Goal: Information Seeking & Learning: Learn about a topic

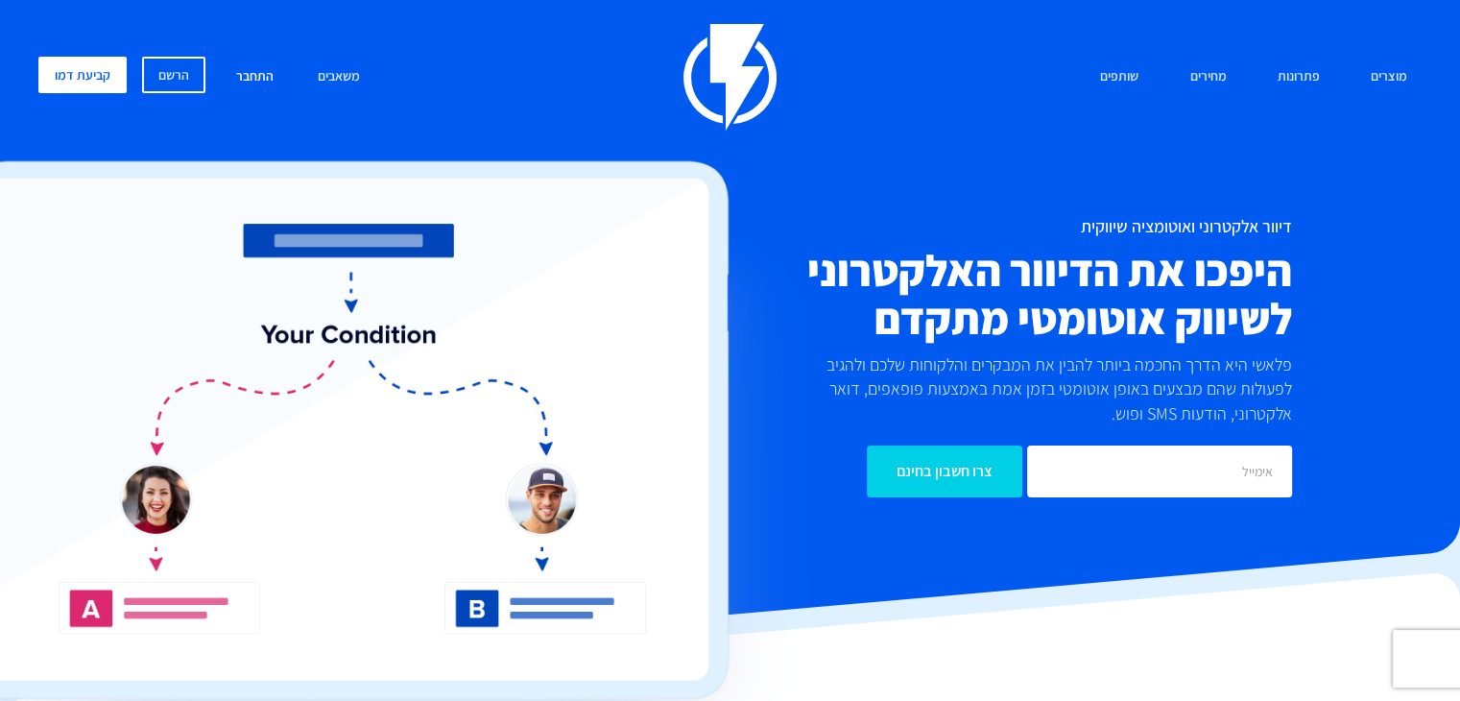
click at [248, 72] on link "התחבר" at bounding box center [255, 77] width 66 height 41
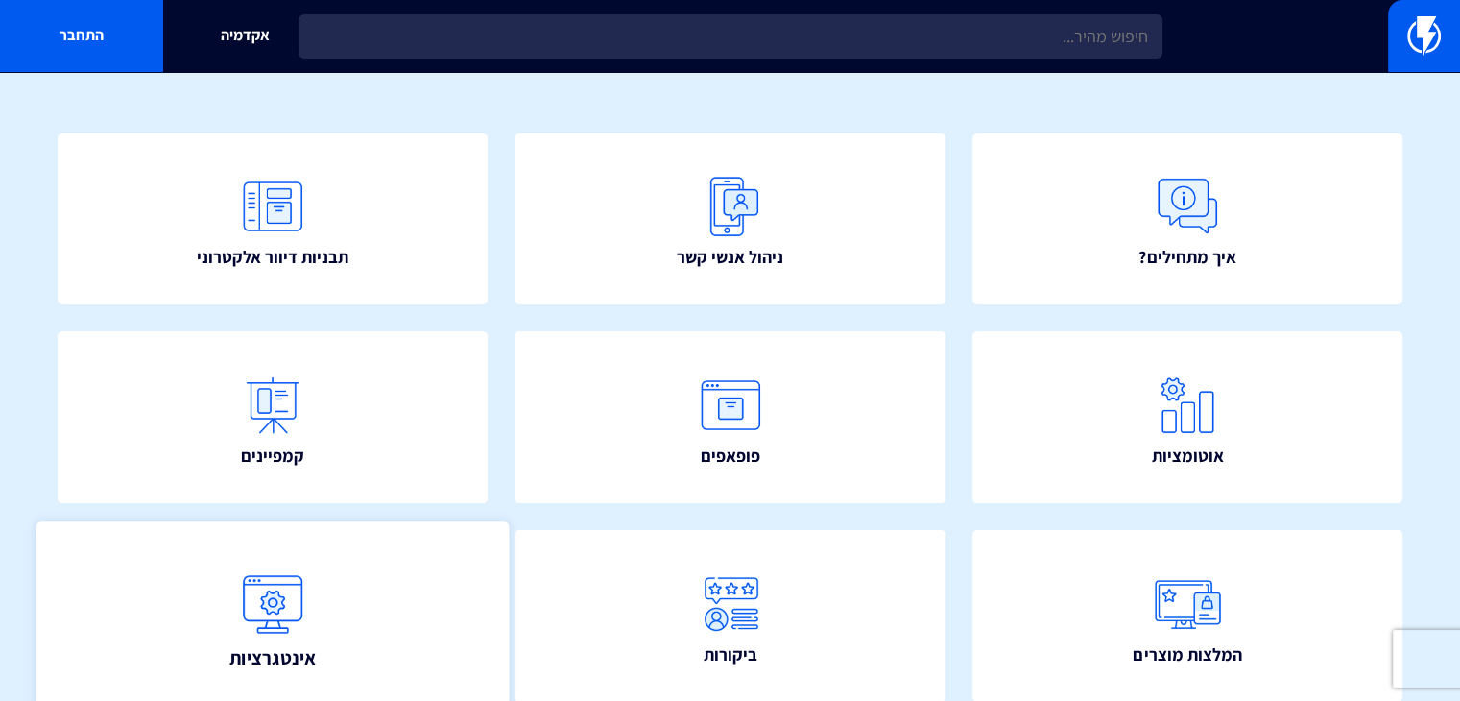
scroll to position [150, 0]
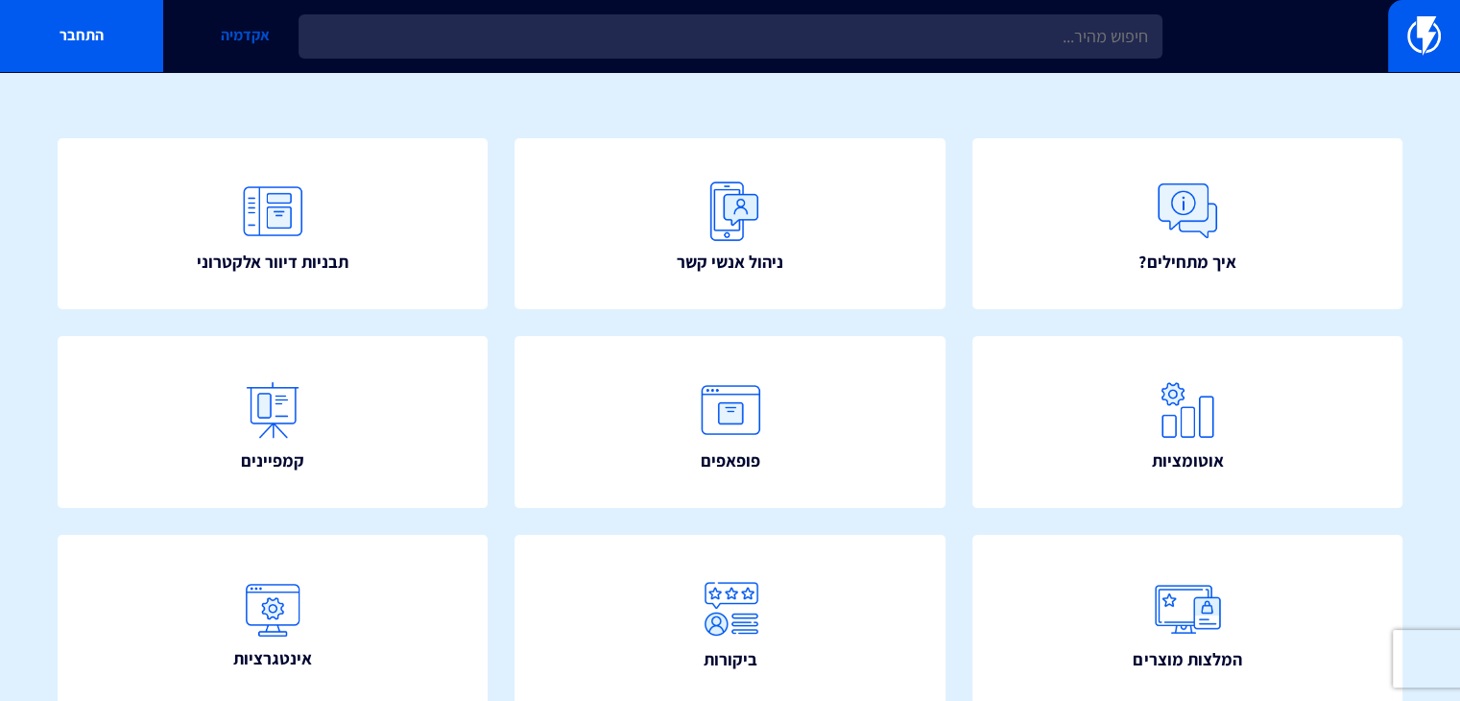
click at [227, 34] on link "אקדמיה" at bounding box center [244, 36] width 163 height 72
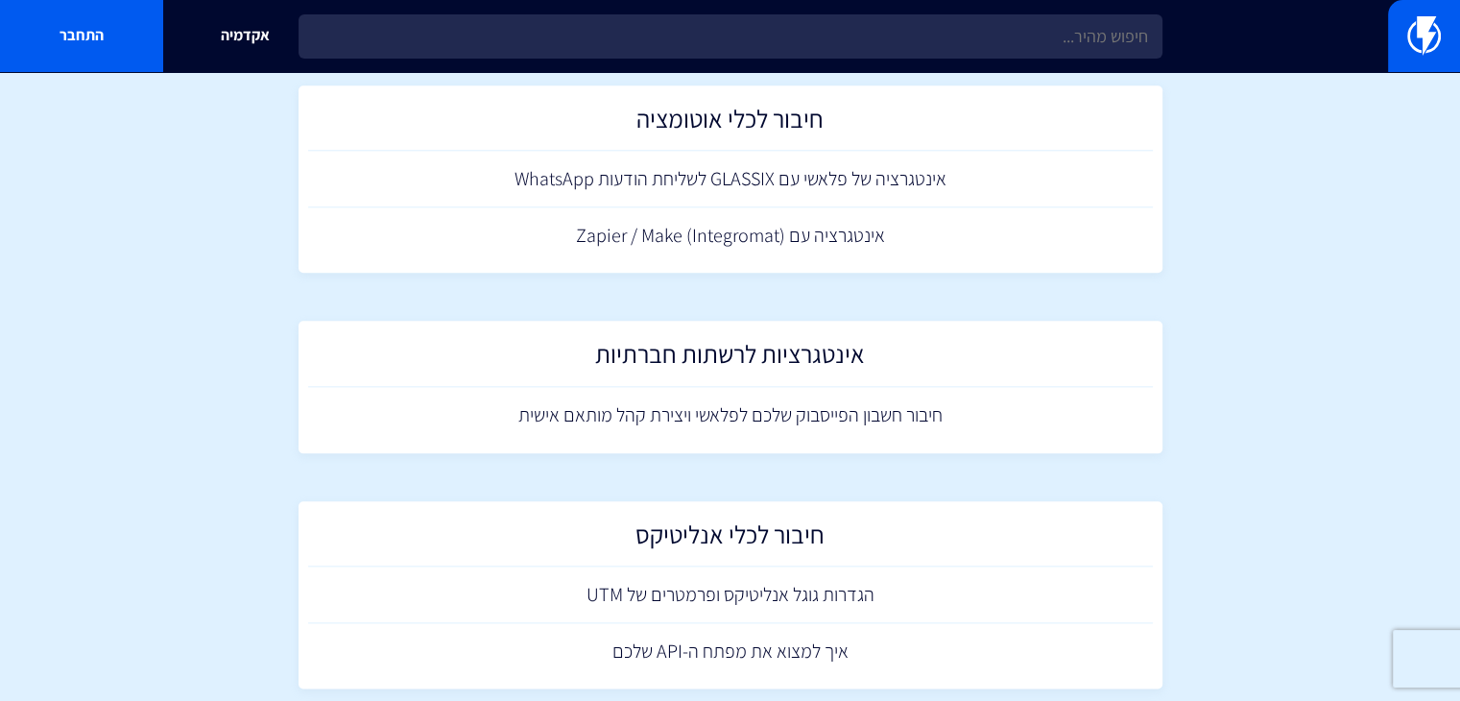
scroll to position [1794, 0]
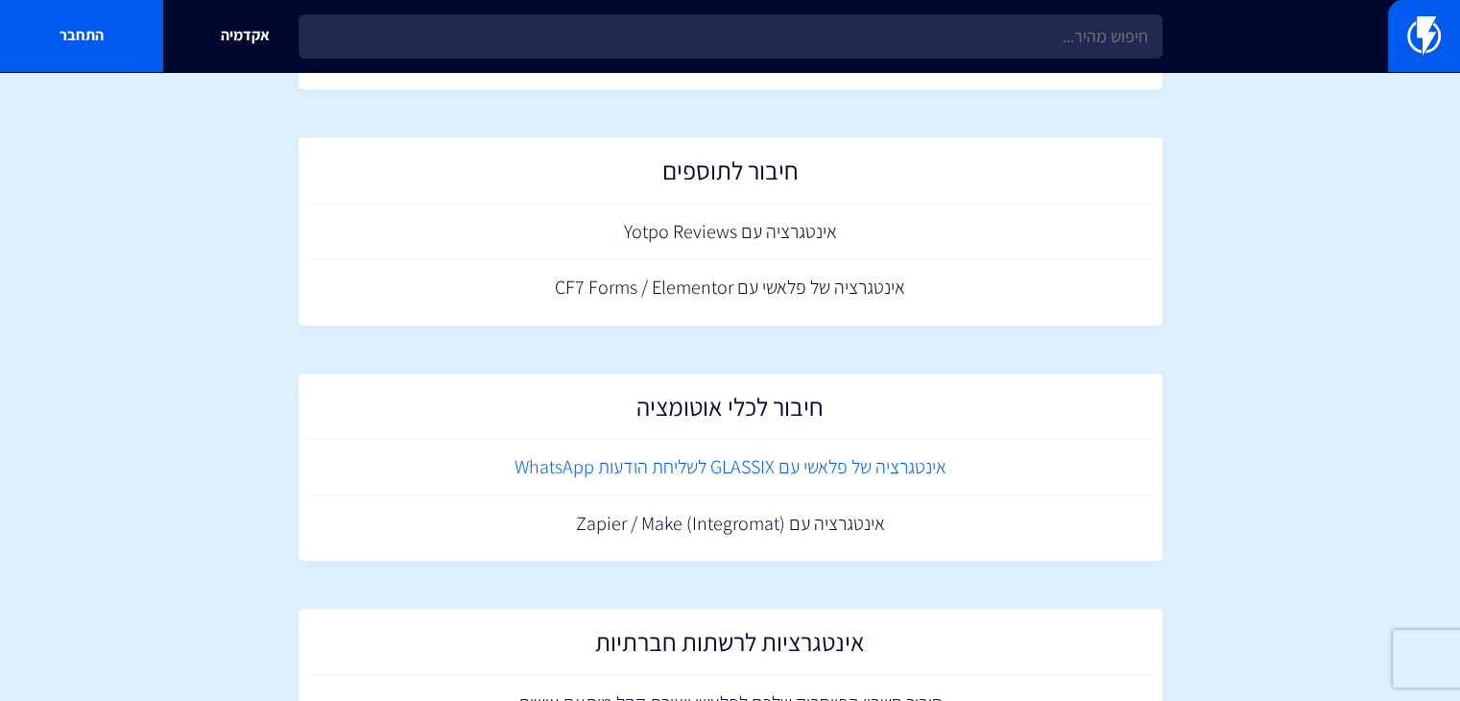
click at [802, 458] on link "אינטגרציה של פלאשי עם GLASSIX לשליחת הודעות WhatsApp" at bounding box center [730, 467] width 844 height 57
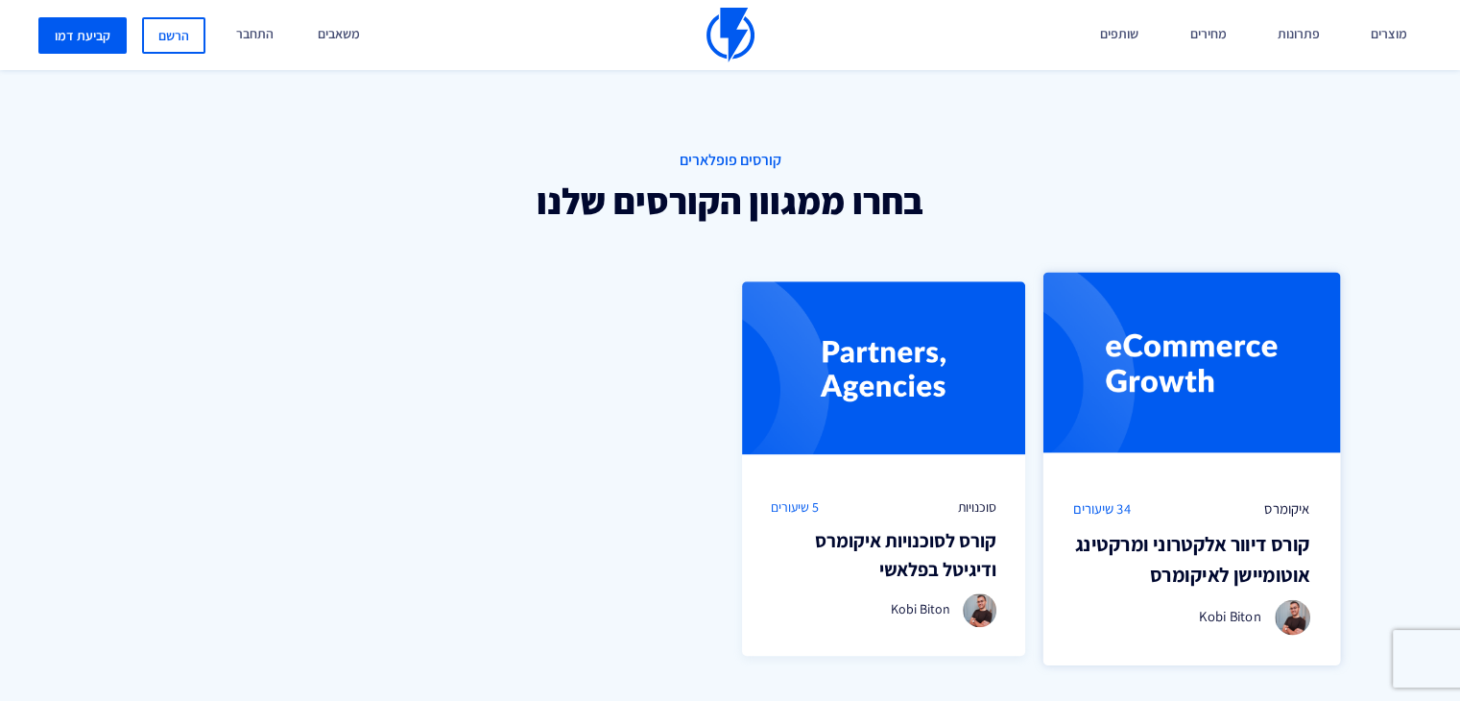
scroll to position [1248, 0]
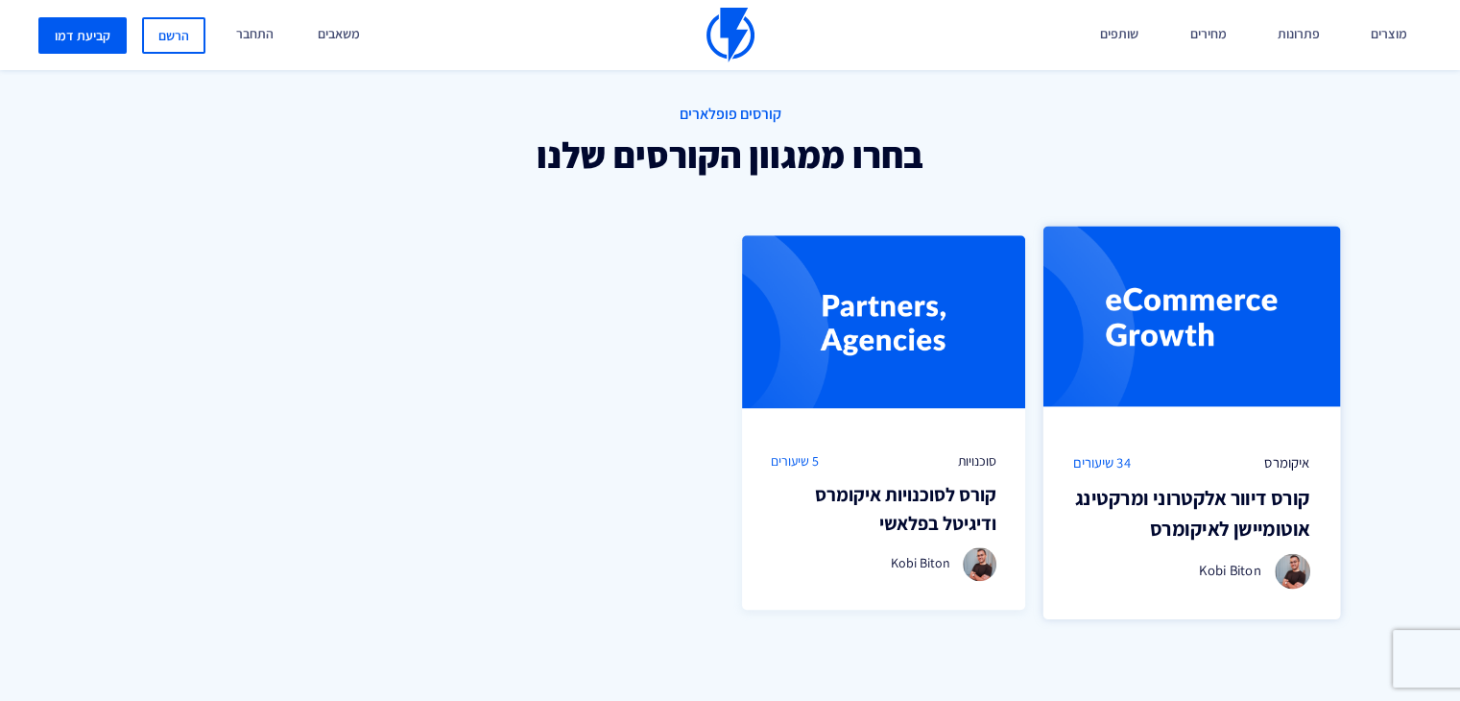
click at [1103, 465] on span "34 שיעורים" at bounding box center [1102, 463] width 58 height 20
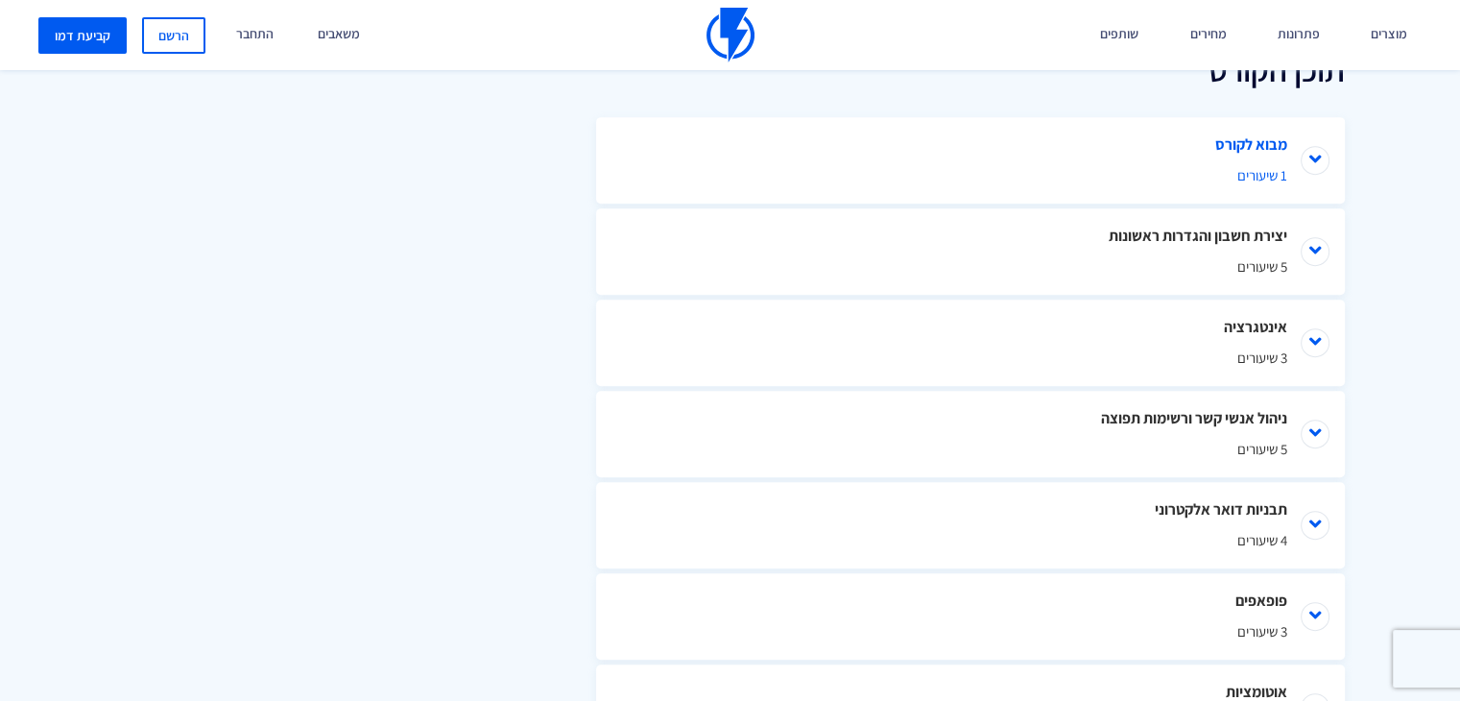
scroll to position [960, 0]
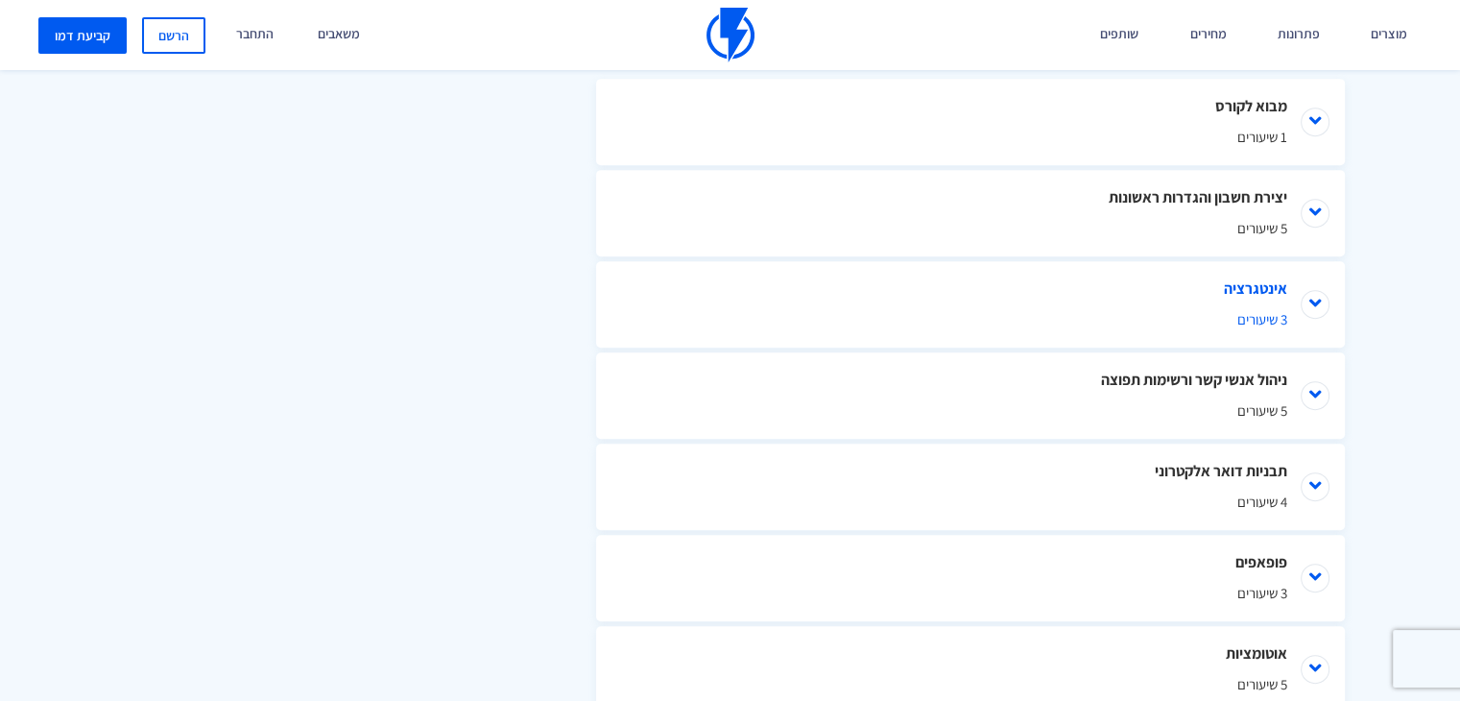
click at [1309, 307] on li "אינטגרציה 3 שיעורים" at bounding box center [970, 304] width 749 height 86
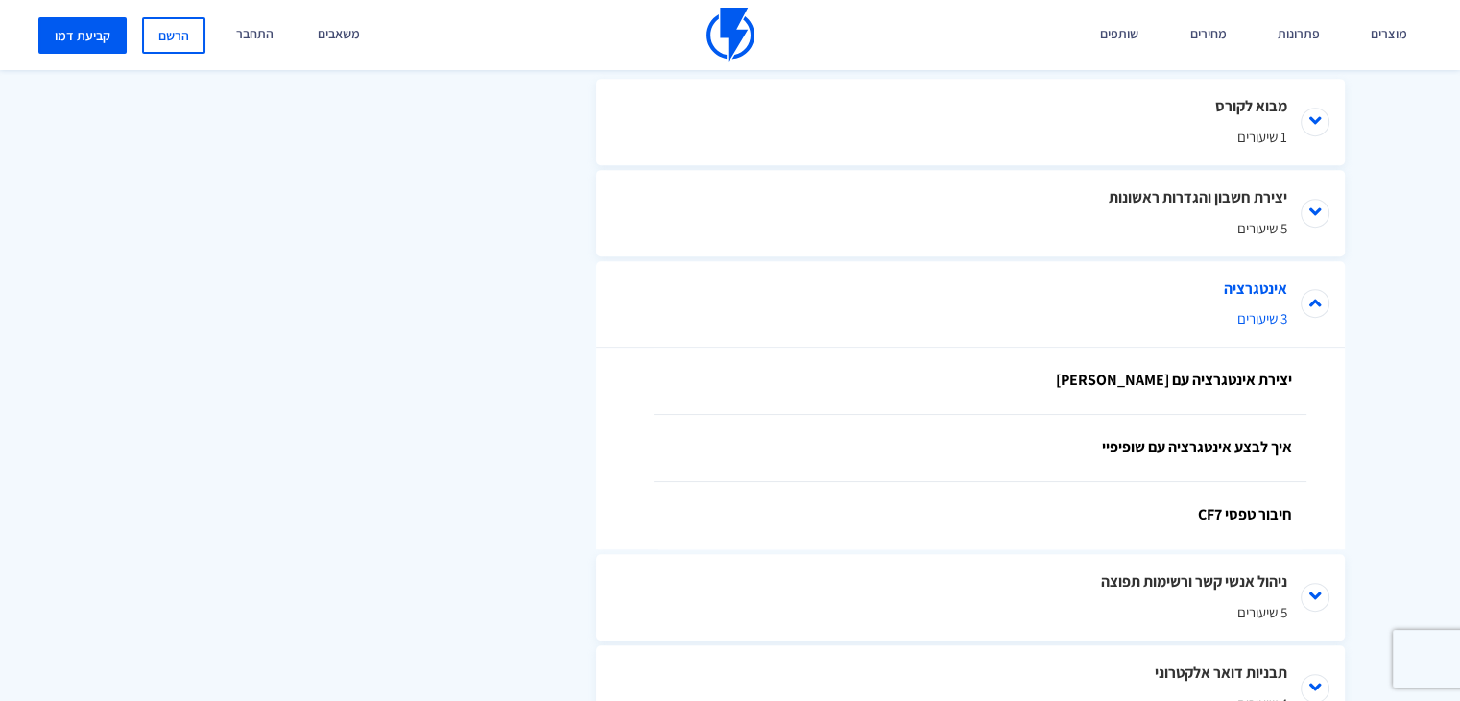
click at [1328, 299] on li "אינטגרציה 3 שיעורים" at bounding box center [970, 304] width 749 height 86
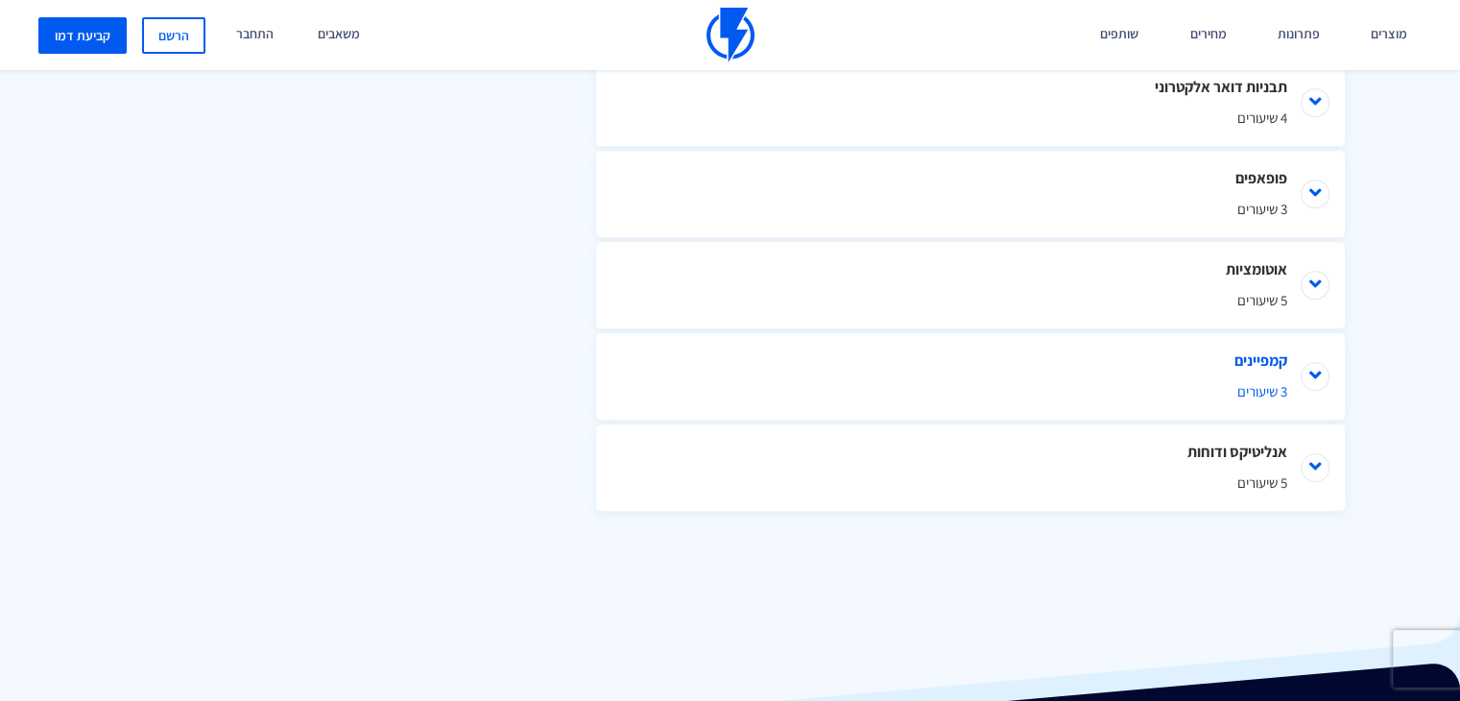
click at [1312, 373] on li "קמפיינים 3 שיעורים" at bounding box center [970, 376] width 749 height 86
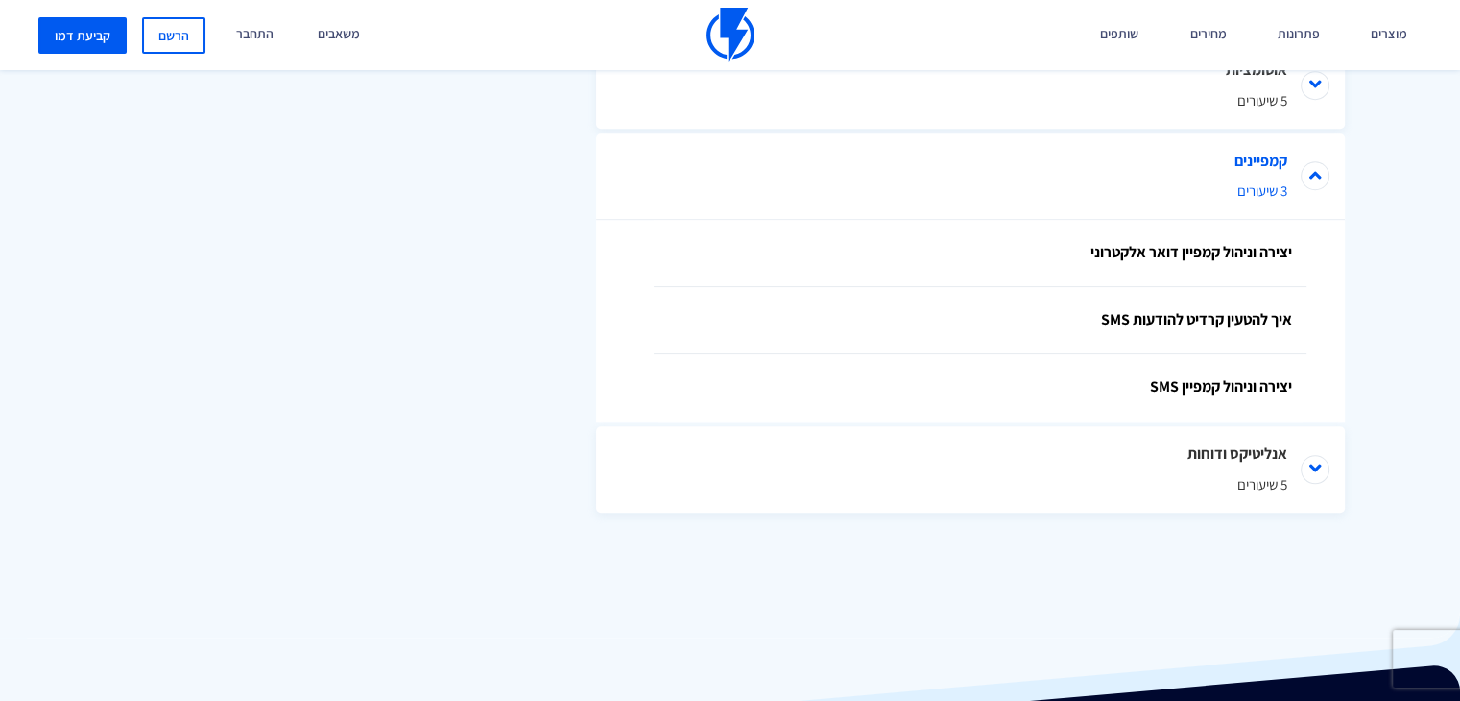
scroll to position [1545, 0]
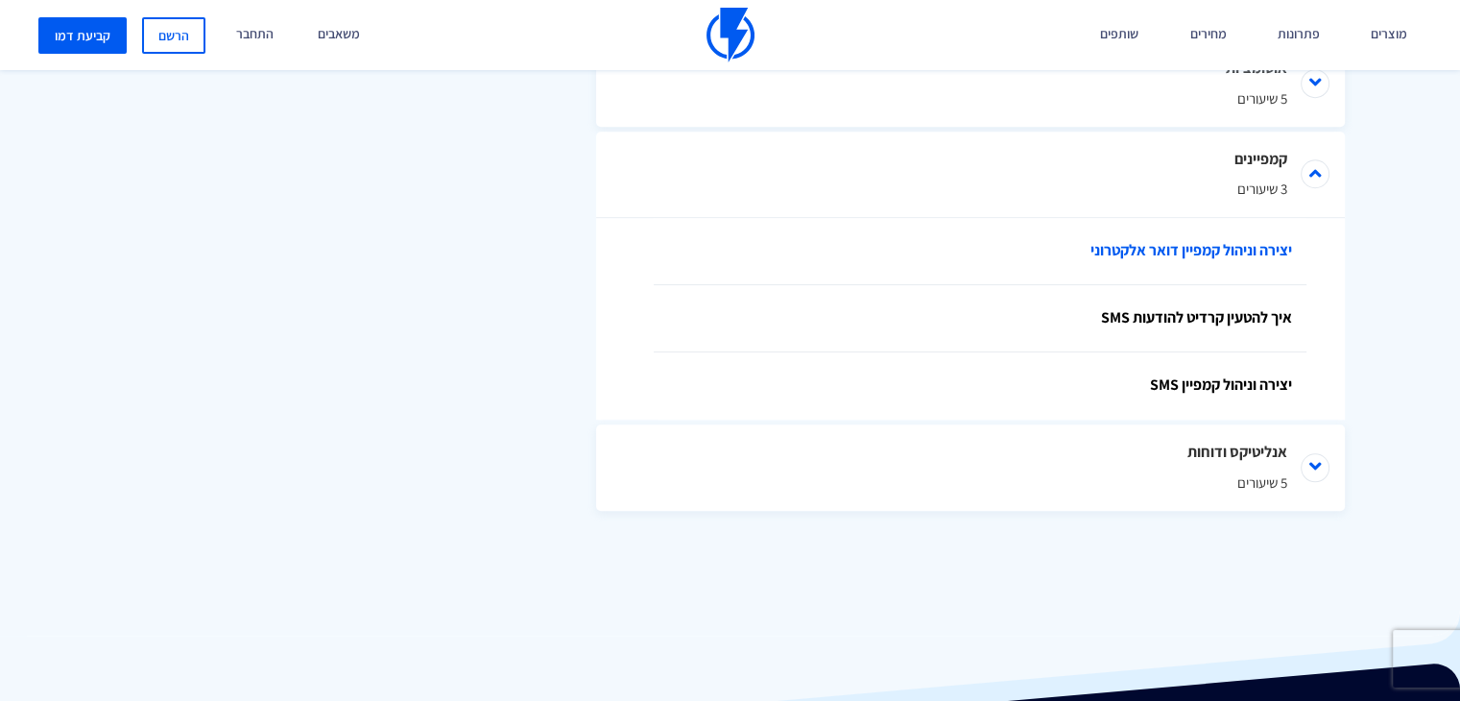
click at [1261, 250] on link "יצירה וניהול קמפיין דואר אלקטרוני" at bounding box center [980, 251] width 653 height 67
